Goal: Information Seeking & Learning: Compare options

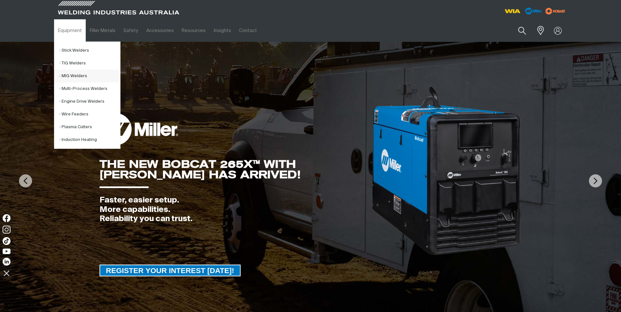
click at [76, 75] on link "MIG Welders" at bounding box center [89, 76] width 61 height 13
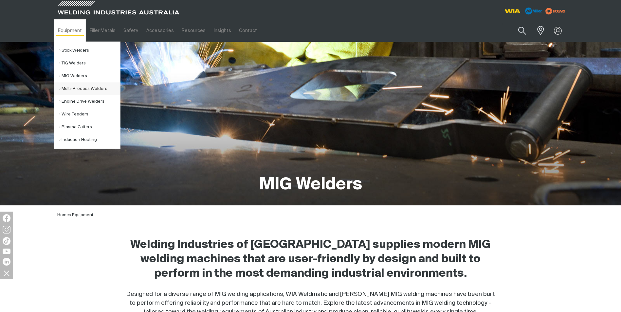
click at [78, 88] on link "Multi-Process Welders" at bounding box center [89, 88] width 61 height 13
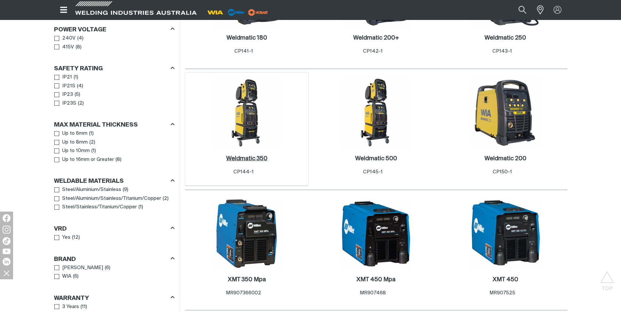
scroll to position [425, 0]
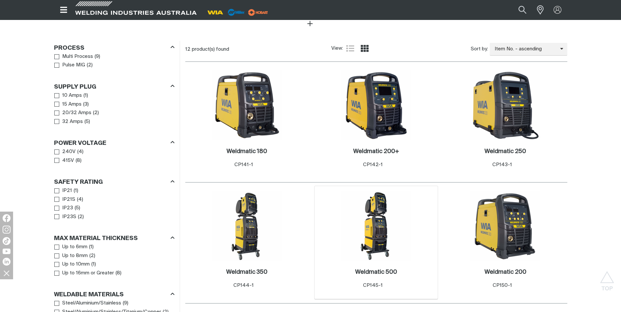
scroll to position [294, 0]
click at [381, 217] on img at bounding box center [376, 226] width 70 height 70
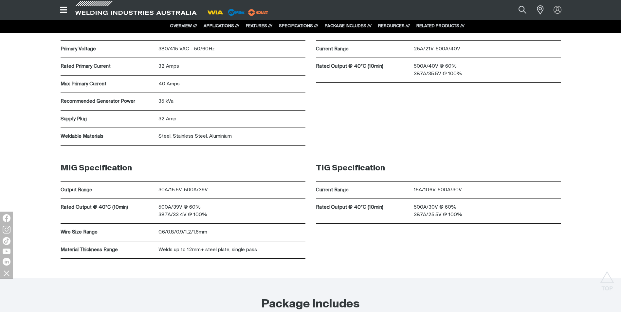
scroll to position [2041, 0]
click at [339, 26] on link "PACKAGE INCLUDES ///" at bounding box center [348, 26] width 47 height 4
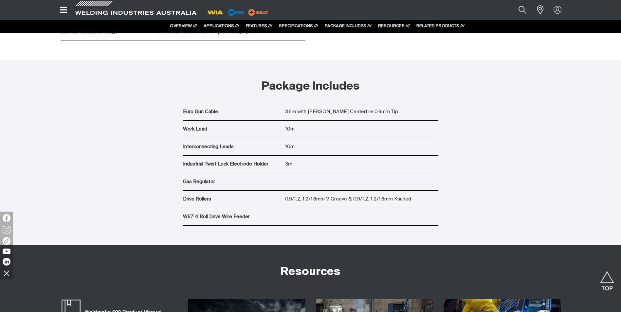
scroll to position [2286, 0]
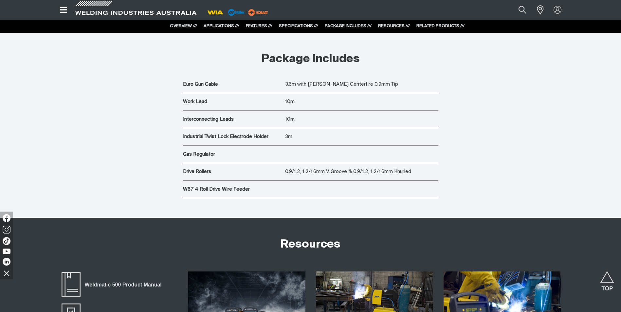
click at [295, 27] on link "SPECIFICATIONS ///" at bounding box center [298, 26] width 39 height 4
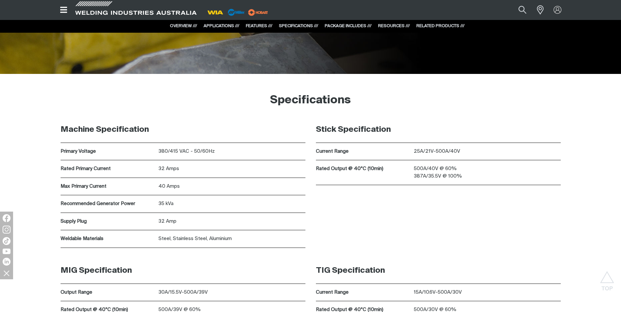
scroll to position [1924, 0]
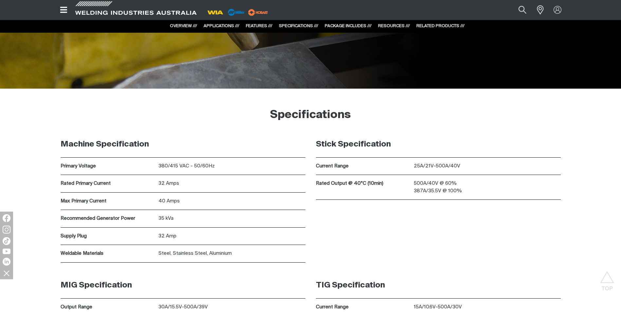
click at [257, 26] on link "FEATURES ///" at bounding box center [259, 26] width 26 height 4
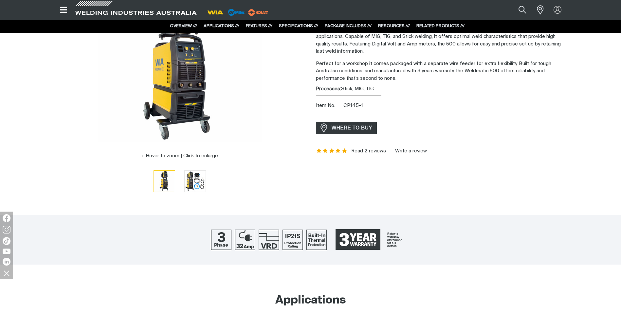
scroll to position [0, 0]
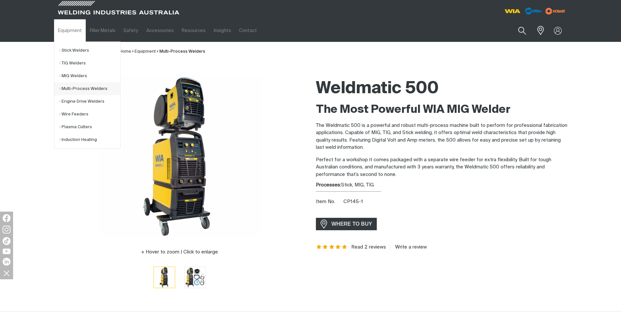
click at [70, 88] on link "Multi-Process Welders" at bounding box center [89, 88] width 61 height 13
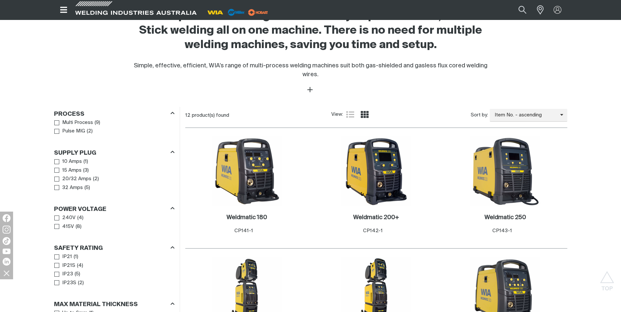
scroll to position [229, 0]
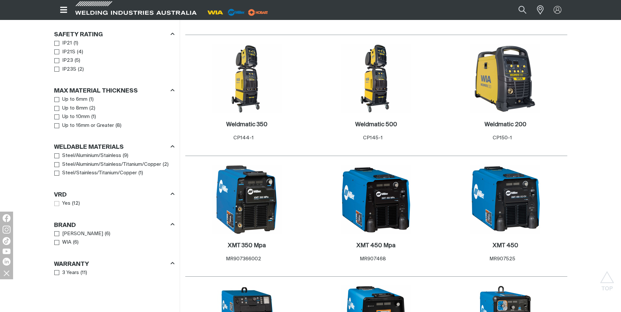
scroll to position [523, 0]
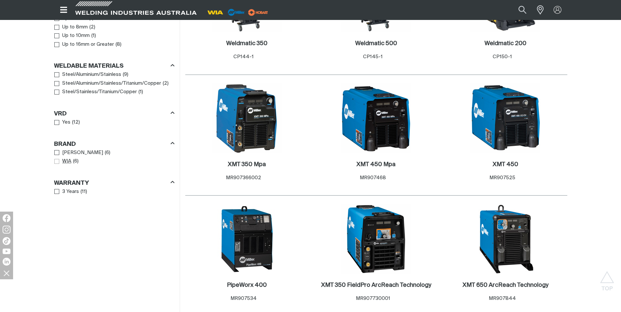
click at [56, 159] on span "Brand" at bounding box center [56, 161] width 5 height 5
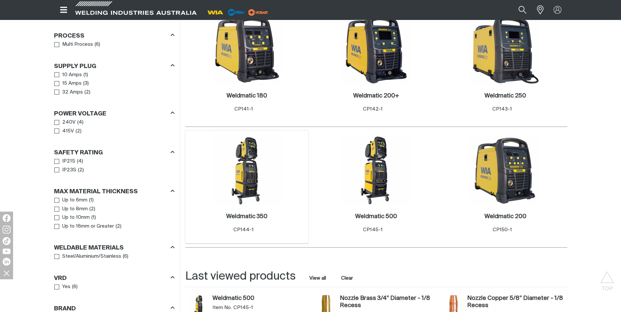
scroll to position [360, 0]
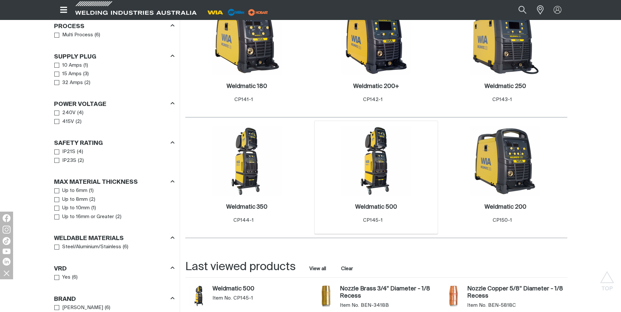
click at [379, 185] on img at bounding box center [376, 161] width 70 height 70
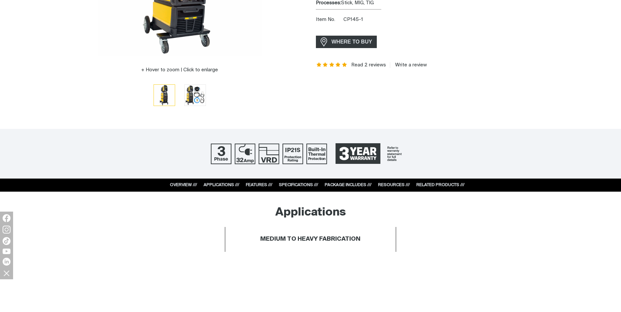
scroll to position [196, 0]
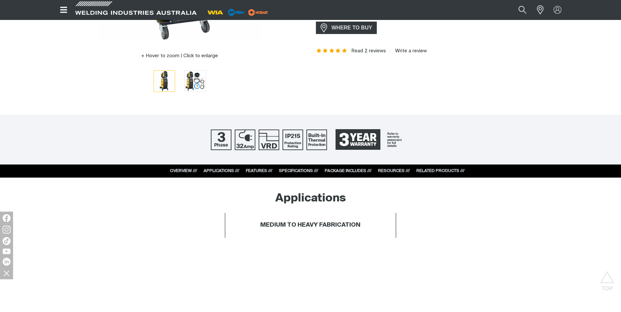
click at [435, 172] on link "RELATED PRODUCTS ///" at bounding box center [440, 171] width 48 height 4
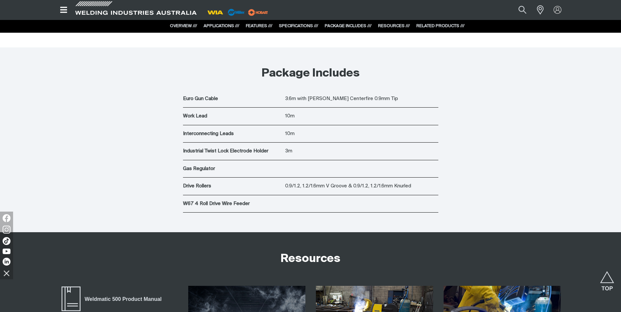
scroll to position [2210, 0]
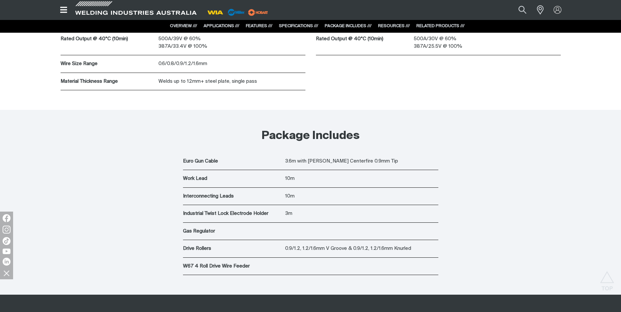
click at [350, 26] on link "PACKAGE INCLUDES ///" at bounding box center [348, 26] width 47 height 4
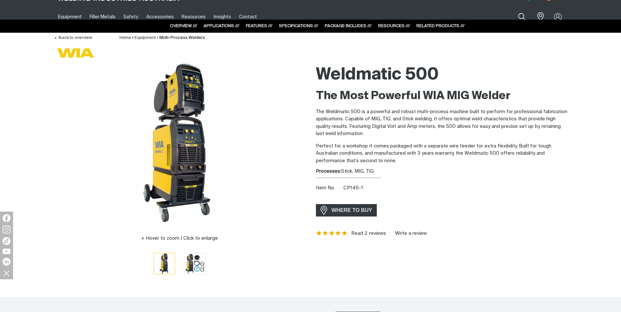
scroll to position [0, 0]
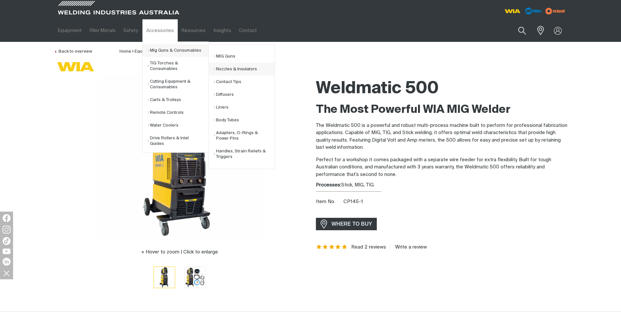
click at [235, 69] on link "Nozzles & Insulators" at bounding box center [244, 69] width 61 height 13
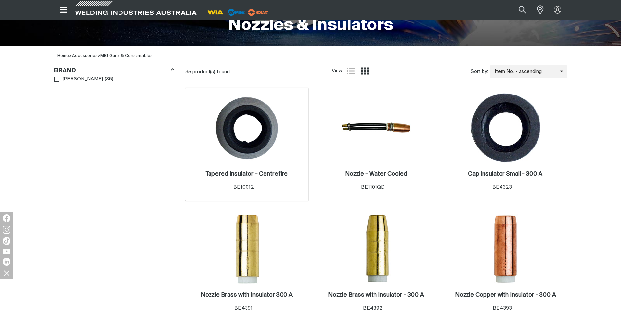
scroll to position [229, 0]
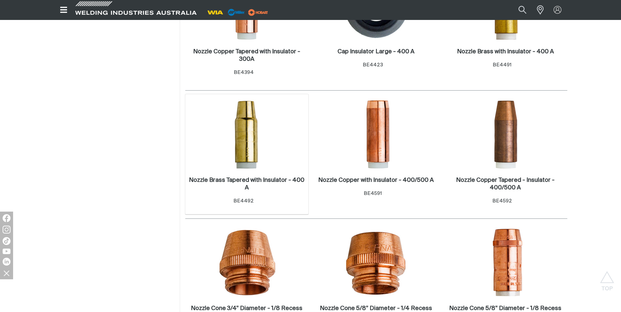
scroll to position [687, 0]
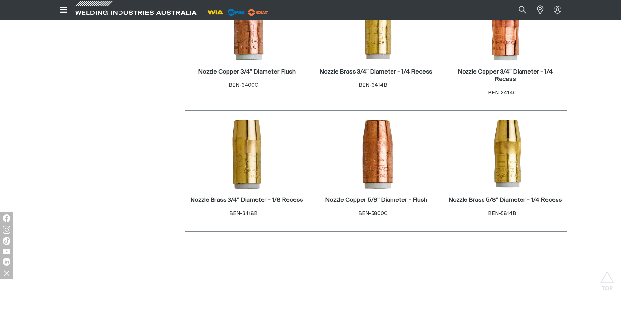
scroll to position [883, 0]
